Goal: Transaction & Acquisition: Book appointment/travel/reservation

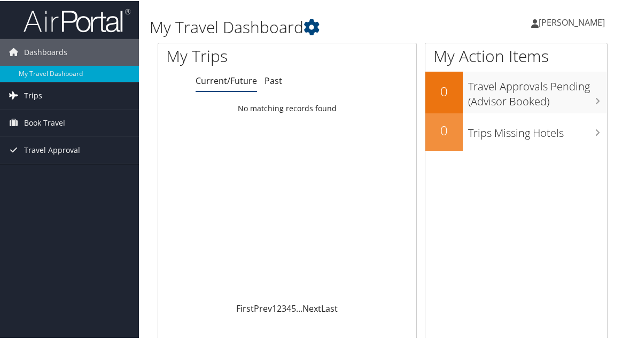
click at [38, 96] on span "Trips" at bounding box center [33, 94] width 18 height 27
click at [45, 169] on span "Book Travel" at bounding box center [44, 170] width 41 height 27
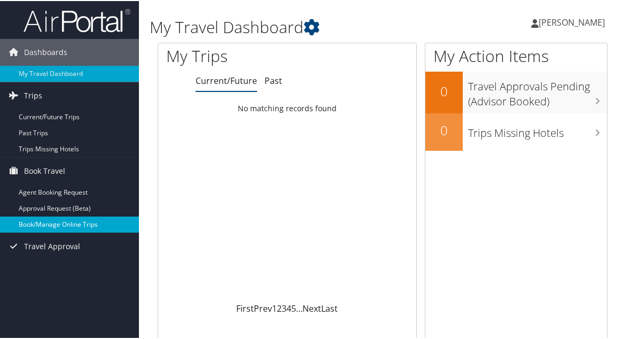
click at [55, 222] on link "Book/Manage Online Trips" at bounding box center [69, 223] width 139 height 16
